Goal: Navigation & Orientation: Go to known website

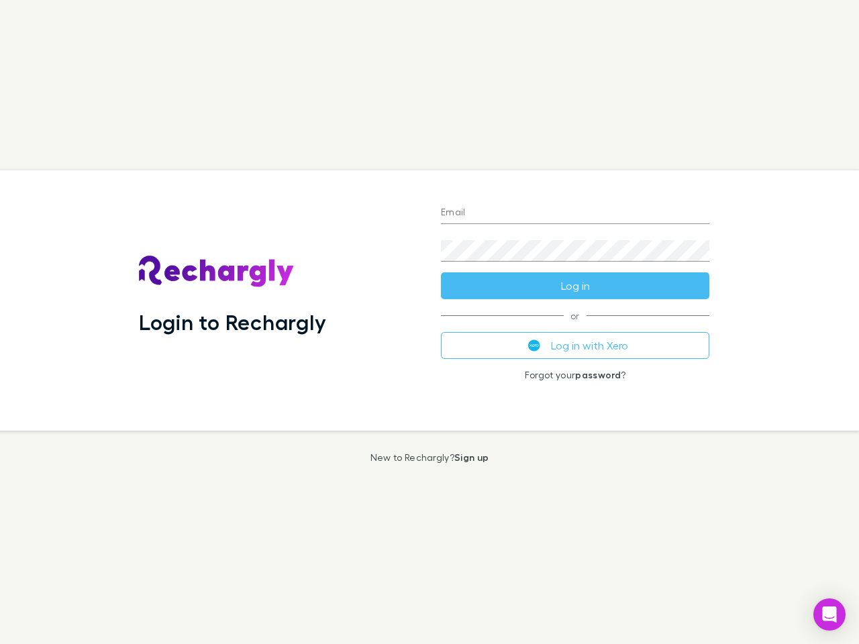
click at [429, 322] on div "Login to Rechargly" at bounding box center [279, 300] width 302 height 260
click at [575, 213] on input "Email" at bounding box center [575, 213] width 268 height 21
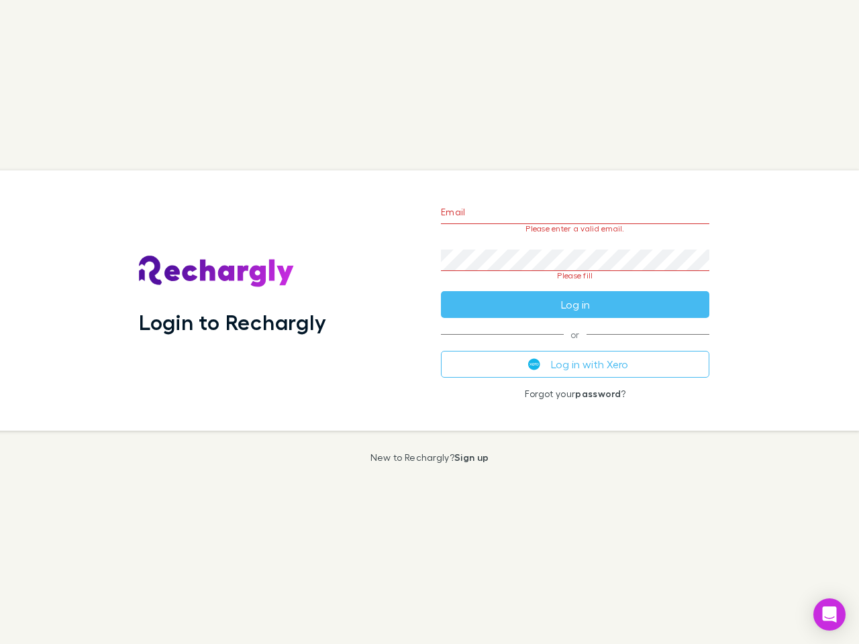
click at [575, 286] on form "Email Please enter a valid email. Password Please fill Log in" at bounding box center [575, 255] width 268 height 126
click at [575, 346] on div "Email Please enter a valid email. Password Please fill Log in or Log in with Xe…" at bounding box center [575, 300] width 290 height 260
click at [829, 615] on icon "Open Intercom Messenger" at bounding box center [830, 615] width 14 height 16
